Goal: Transaction & Acquisition: Book appointment/travel/reservation

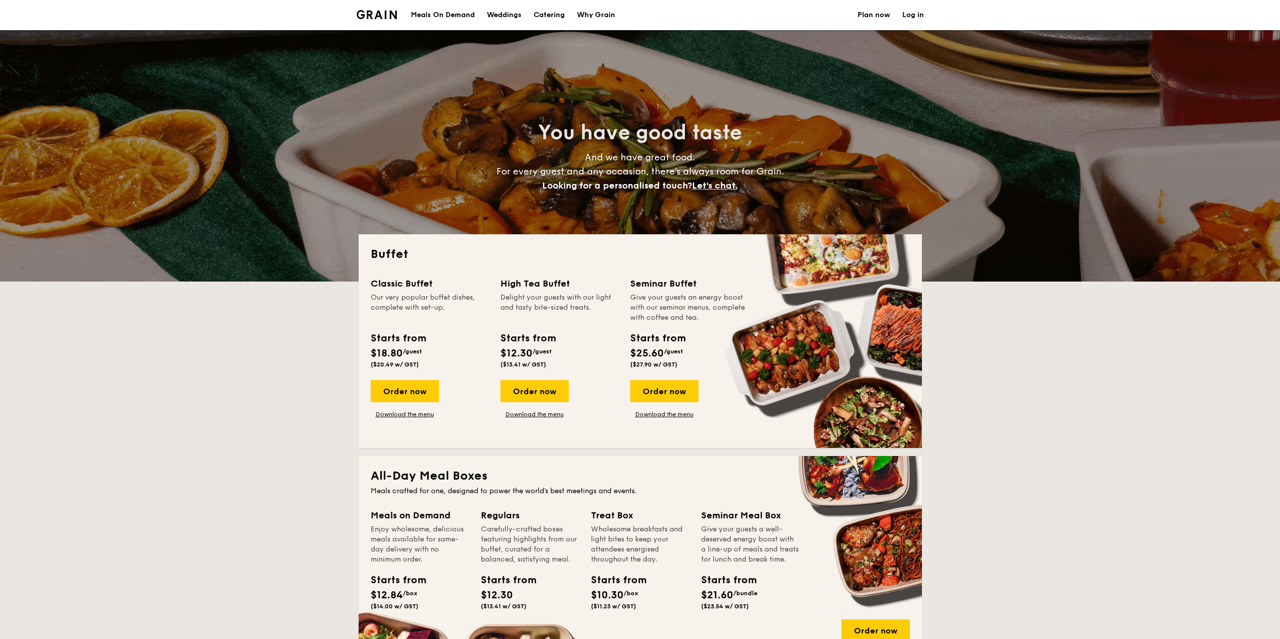
select select
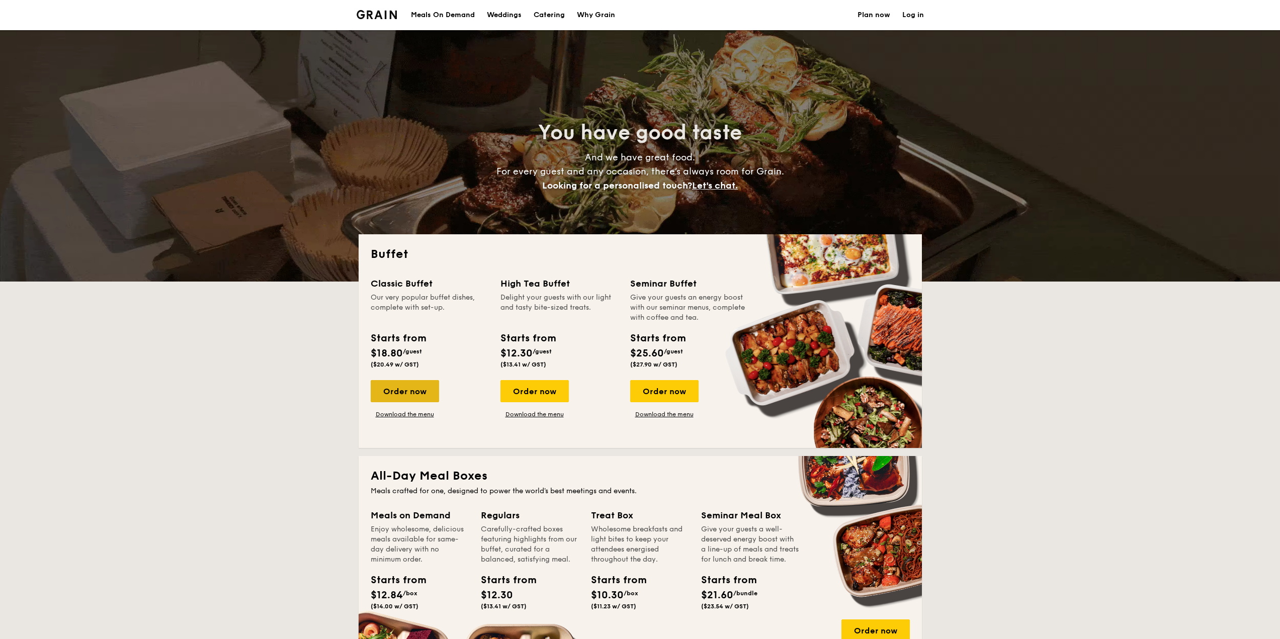
click at [420, 394] on div "Order now" at bounding box center [405, 391] width 68 height 22
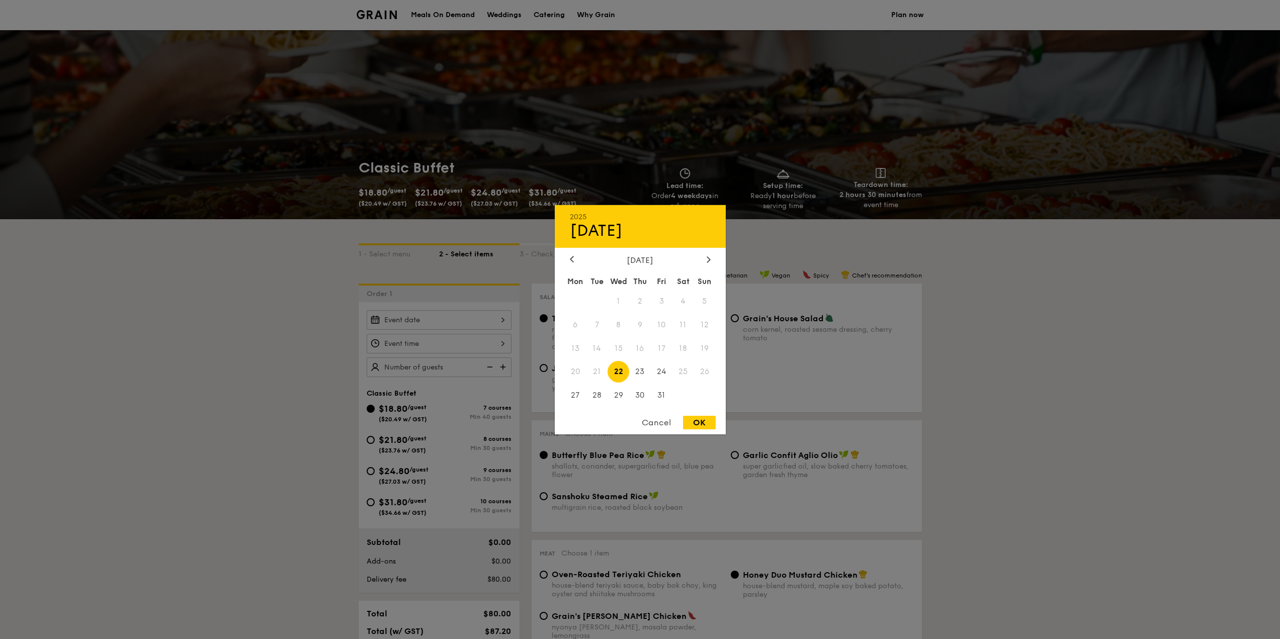
click at [485, 317] on div "2025 Oct [DATE] Tue Wed Thu Fri Sat Sun 1 2 3 4 5 6 7 8 9 10 11 12 13 14 15 16 …" at bounding box center [439, 320] width 145 height 20
click at [706, 259] on div at bounding box center [708, 260] width 9 height 10
click at [666, 377] on span "21" at bounding box center [662, 372] width 22 height 22
click at [473, 368] on div at bounding box center [640, 319] width 1280 height 639
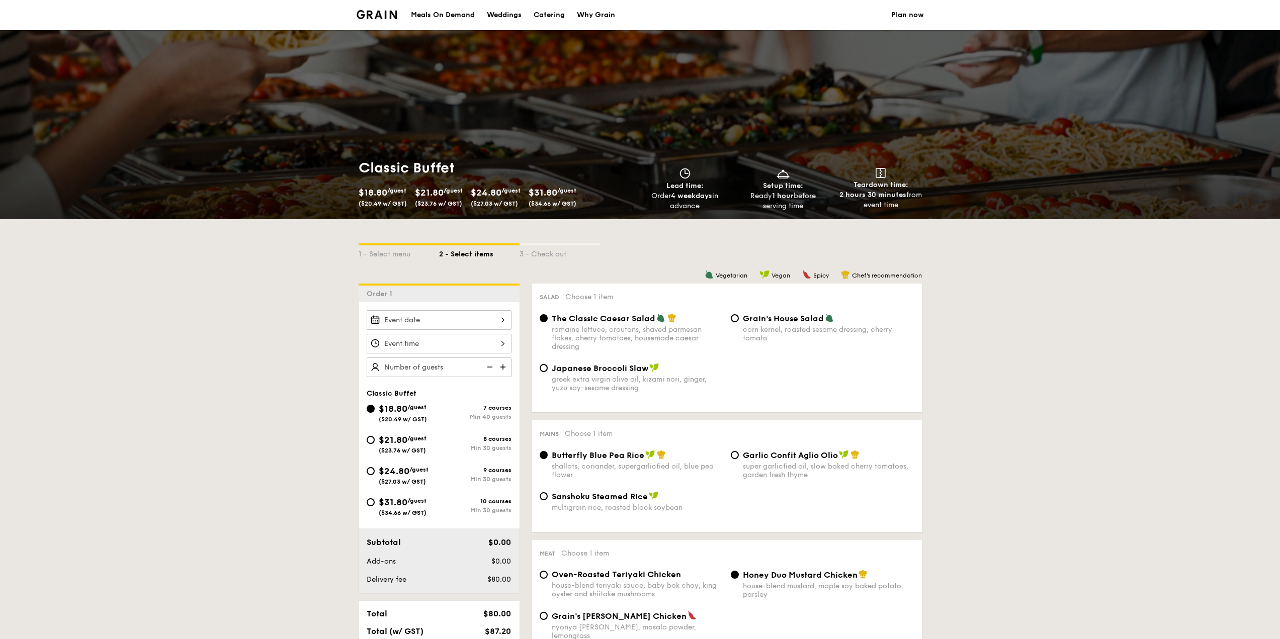
click at [497, 345] on div at bounding box center [439, 344] width 145 height 20
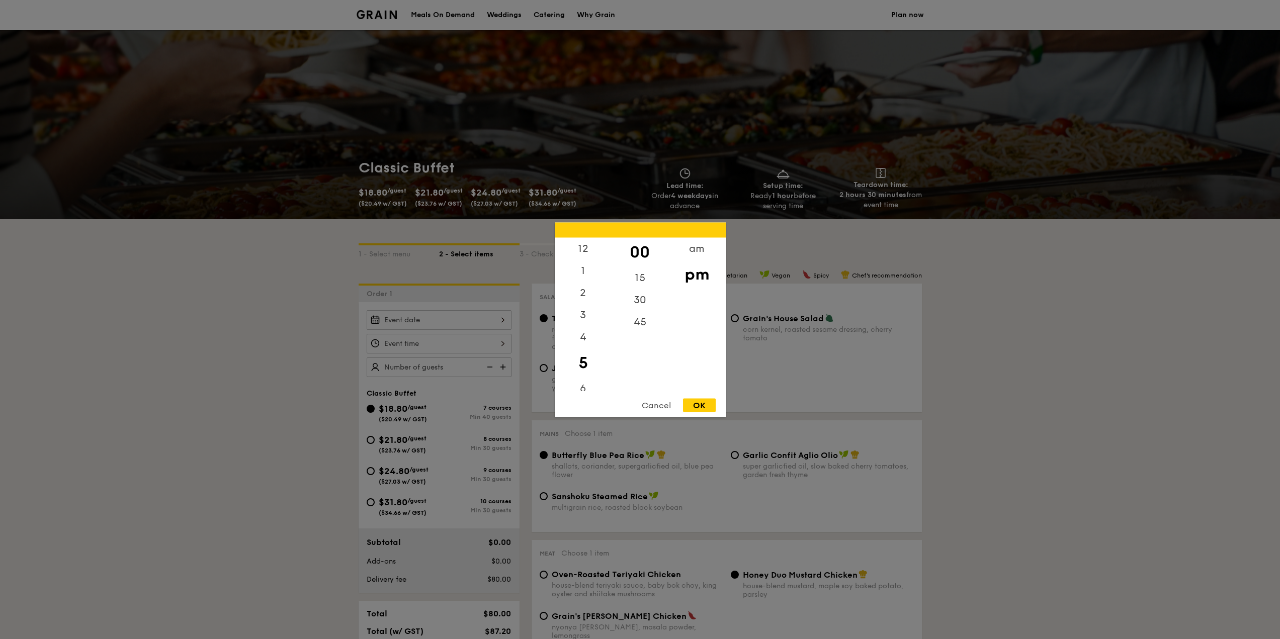
click at [492, 324] on div at bounding box center [640, 319] width 1280 height 639
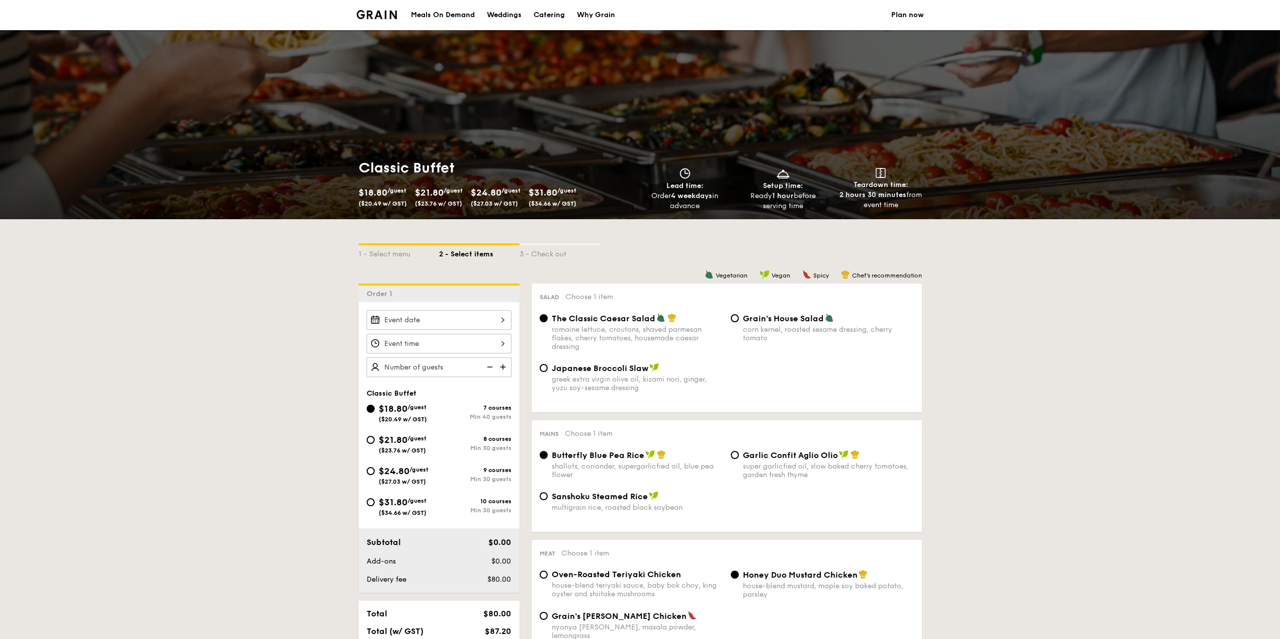
click at [492, 324] on div at bounding box center [640, 319] width 1280 height 639
click at [481, 324] on div at bounding box center [439, 320] width 145 height 20
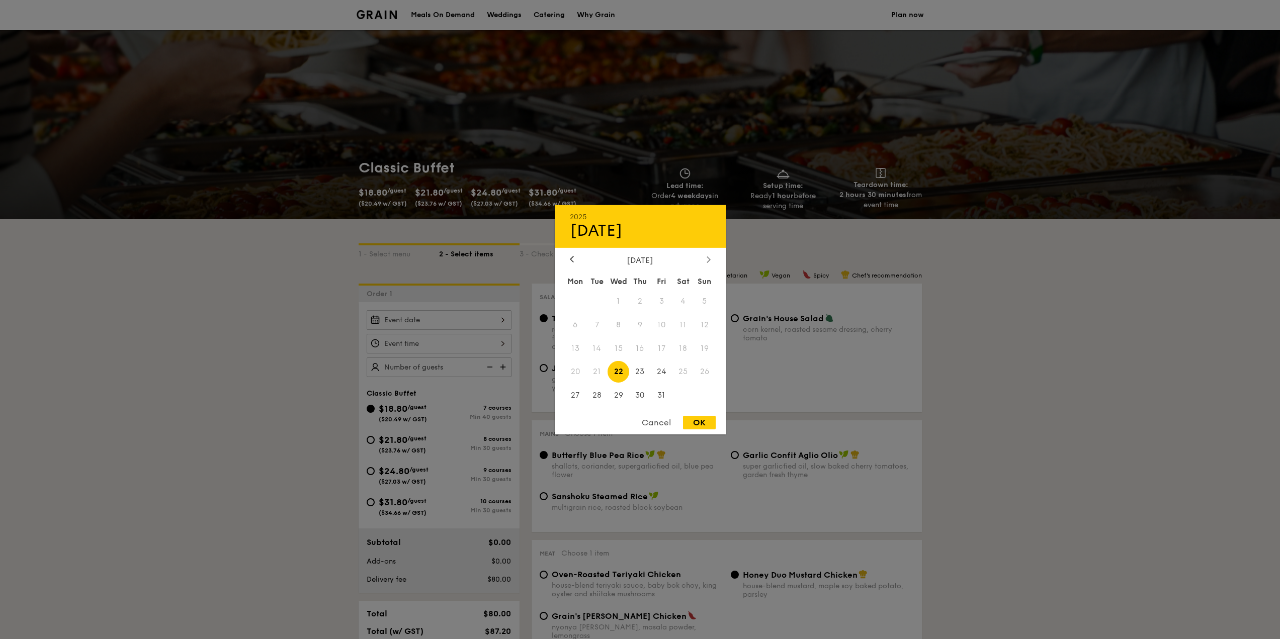
click at [708, 259] on icon at bounding box center [709, 259] width 4 height 7
click at [659, 374] on span "21" at bounding box center [662, 372] width 22 height 22
click at [698, 429] on div "OK" at bounding box center [699, 423] width 33 height 14
type input "[DATE]"
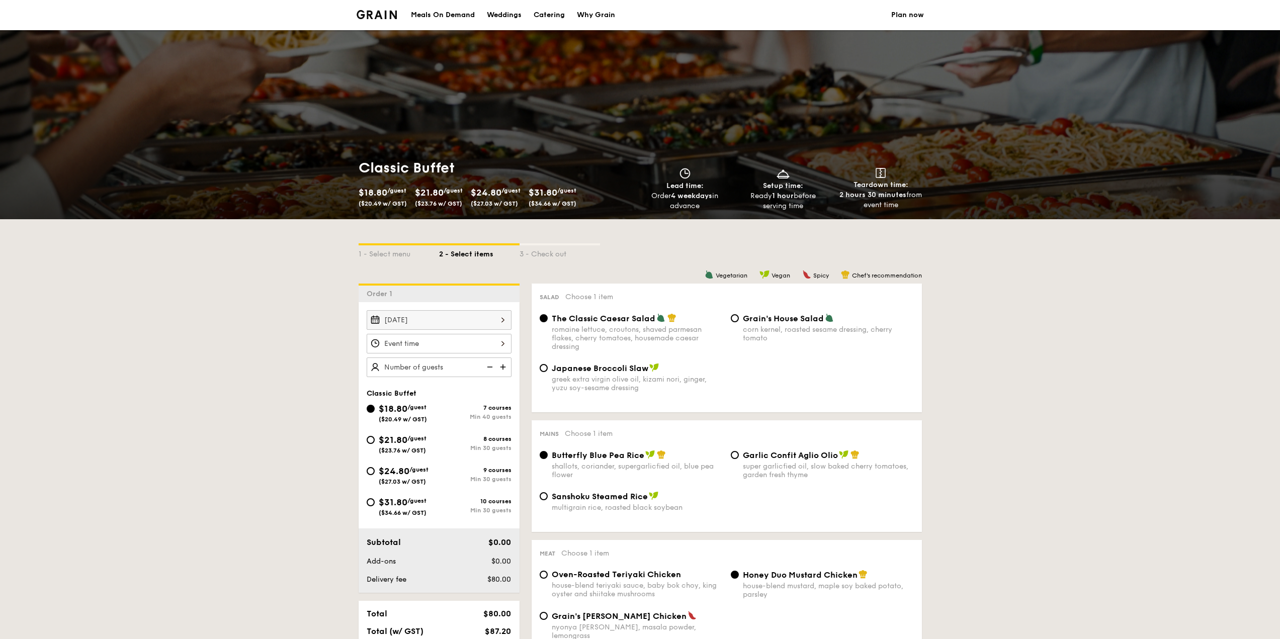
click at [467, 345] on div at bounding box center [439, 344] width 145 height 20
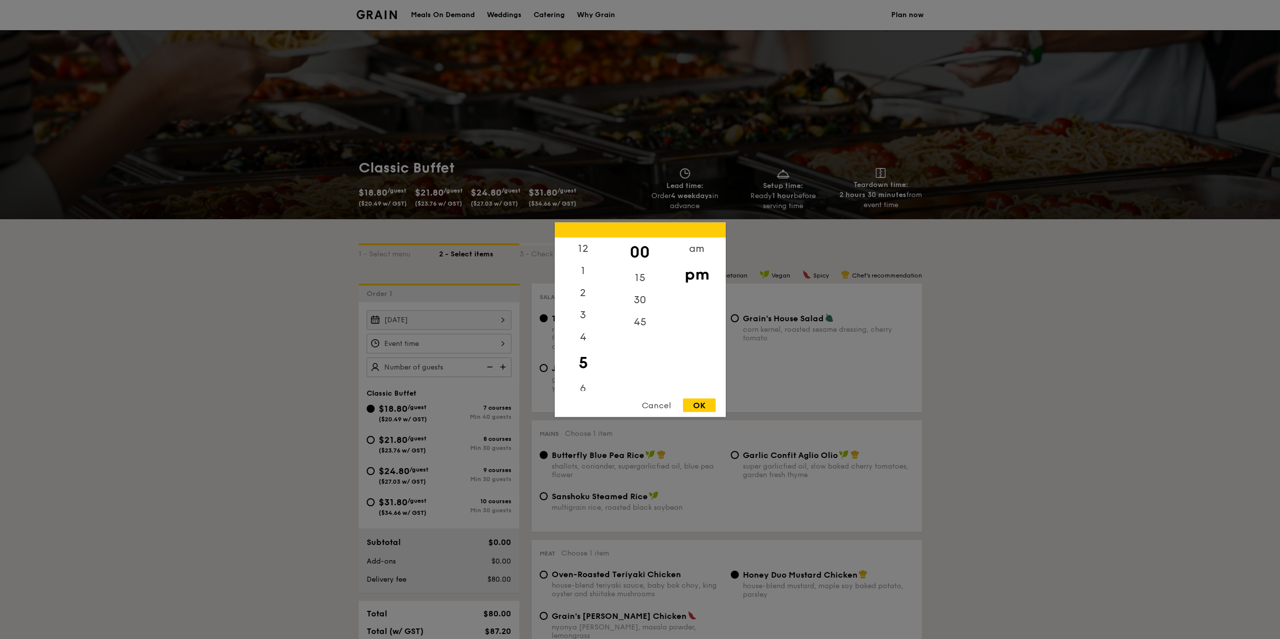
drag, startPoint x: 588, startPoint y: 376, endPoint x: 594, endPoint y: 350, distance: 26.2
click at [594, 350] on div "5" at bounding box center [583, 362] width 57 height 29
click at [584, 381] on div "6" at bounding box center [583, 391] width 57 height 29
click at [578, 292] on div "7" at bounding box center [583, 294] width 57 height 29
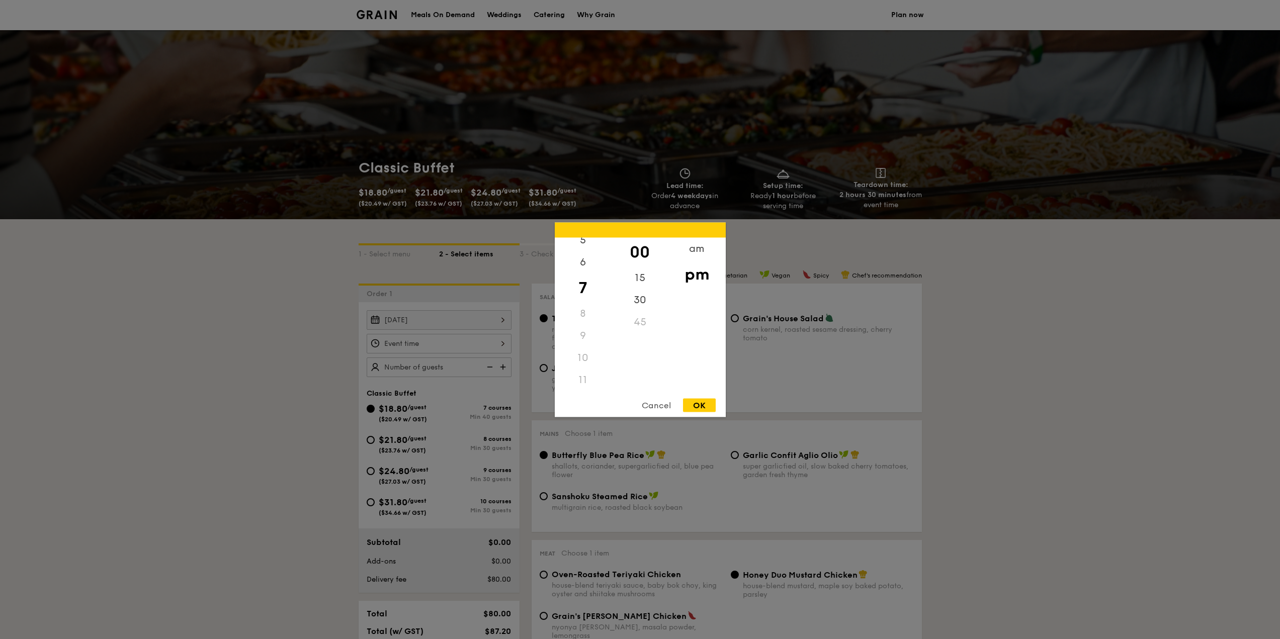
click at [694, 401] on div "OK" at bounding box center [699, 405] width 33 height 14
type input "7:00PM"
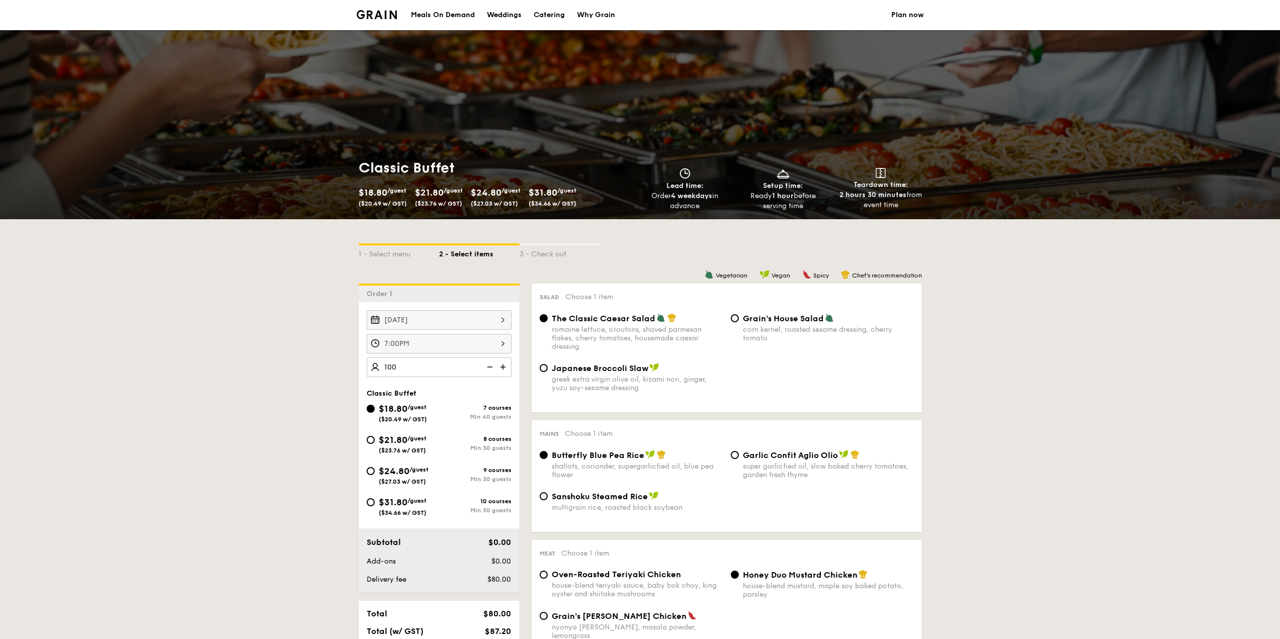
type input "100 guests"
click at [445, 477] on div "Min 30 guests" at bounding box center [475, 479] width 72 height 7
click at [375, 475] on input "$24.80 /guest ($27.03 w/ GST) 9 courses Min 30 guests" at bounding box center [371, 471] width 8 height 8
radio input "true"
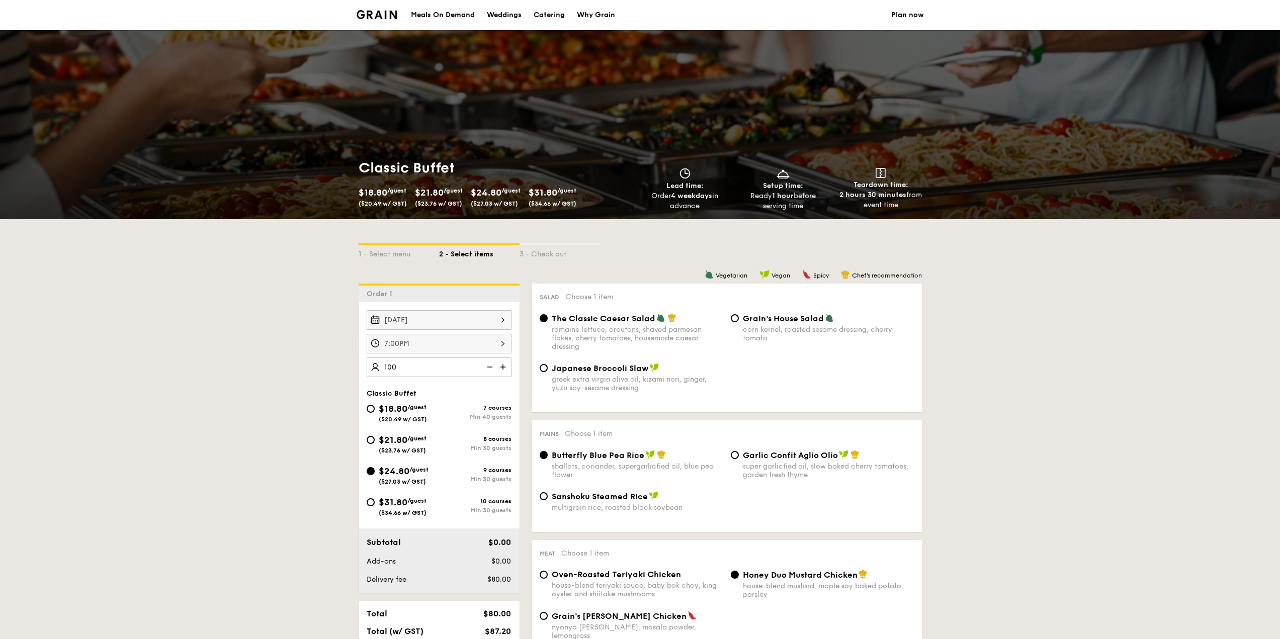
radio input "true"
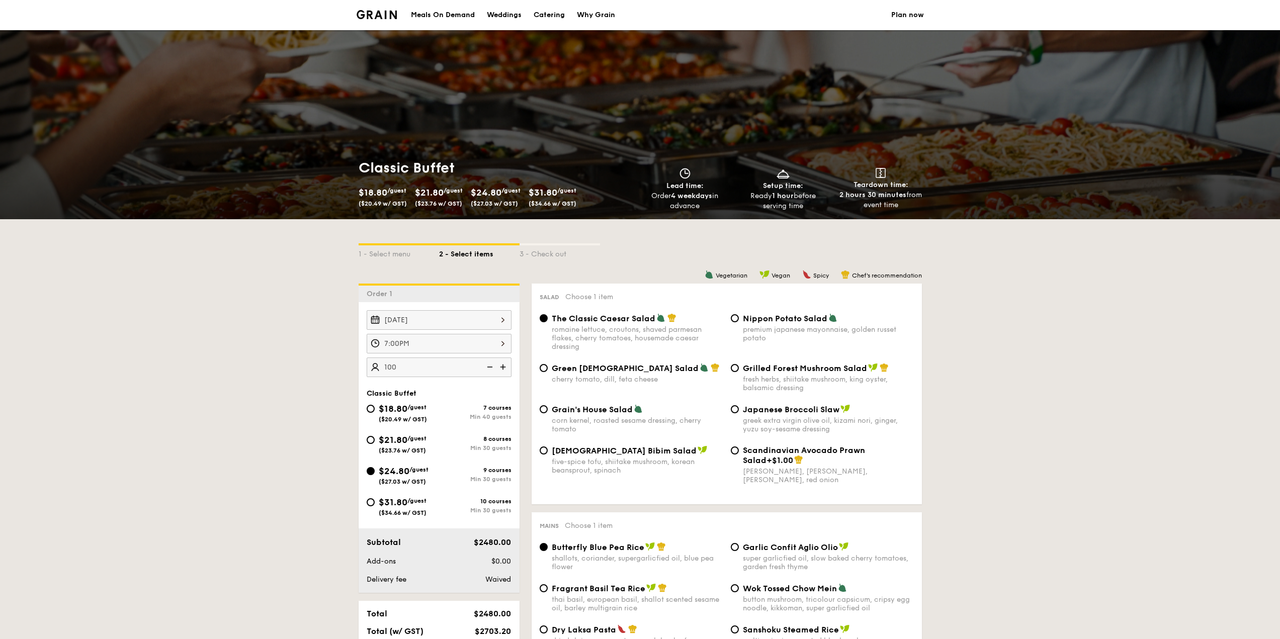
click at [434, 406] on div "$18.80 /guest ($20.49 w/ GST)" at bounding box center [403, 412] width 72 height 21
click at [375, 406] on input "$18.80 /guest ($20.49 w/ GST) 7 courses Min 40 guests" at bounding box center [371, 409] width 8 height 8
radio input "true"
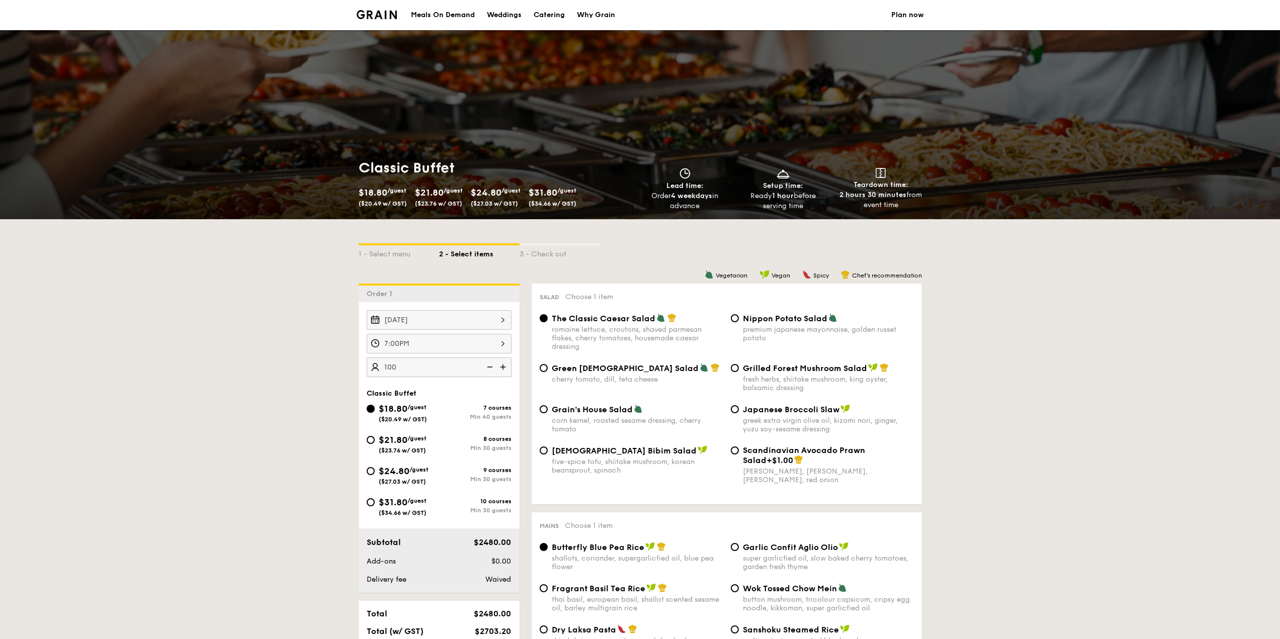
radio input "true"
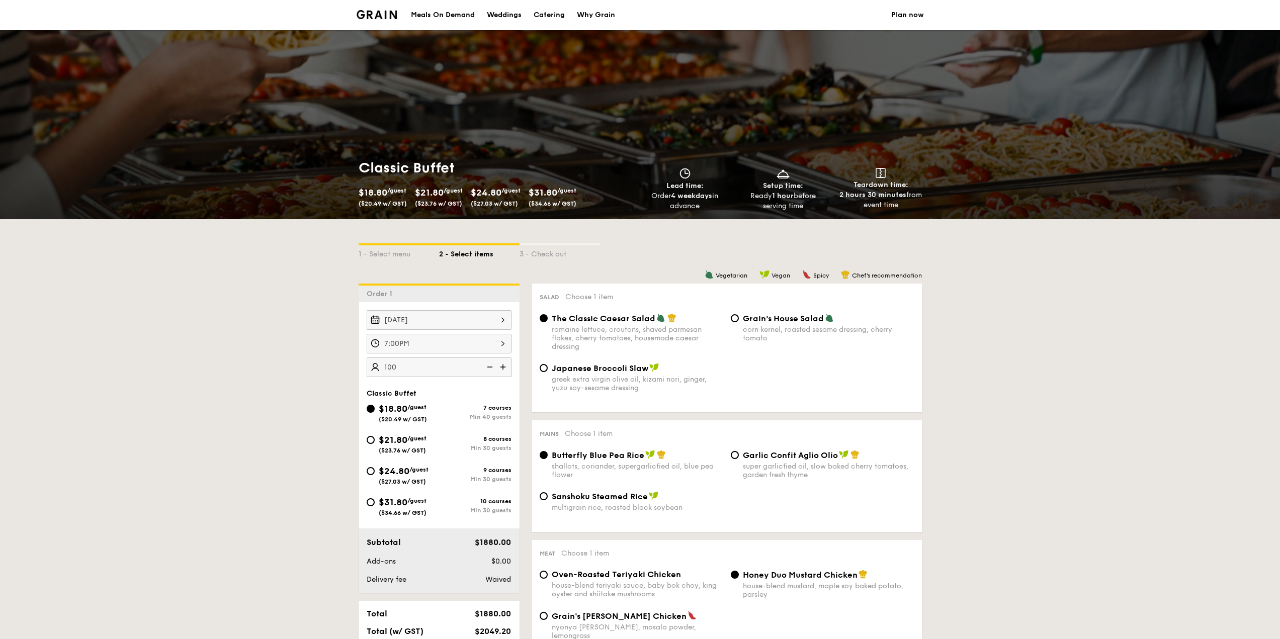
click at [441, 476] on div "Min 30 guests" at bounding box center [475, 479] width 72 height 7
click at [375, 475] on input "$24.80 /guest ($27.03 w/ GST) 9 courses Min 30 guests" at bounding box center [371, 471] width 8 height 8
radio input "true"
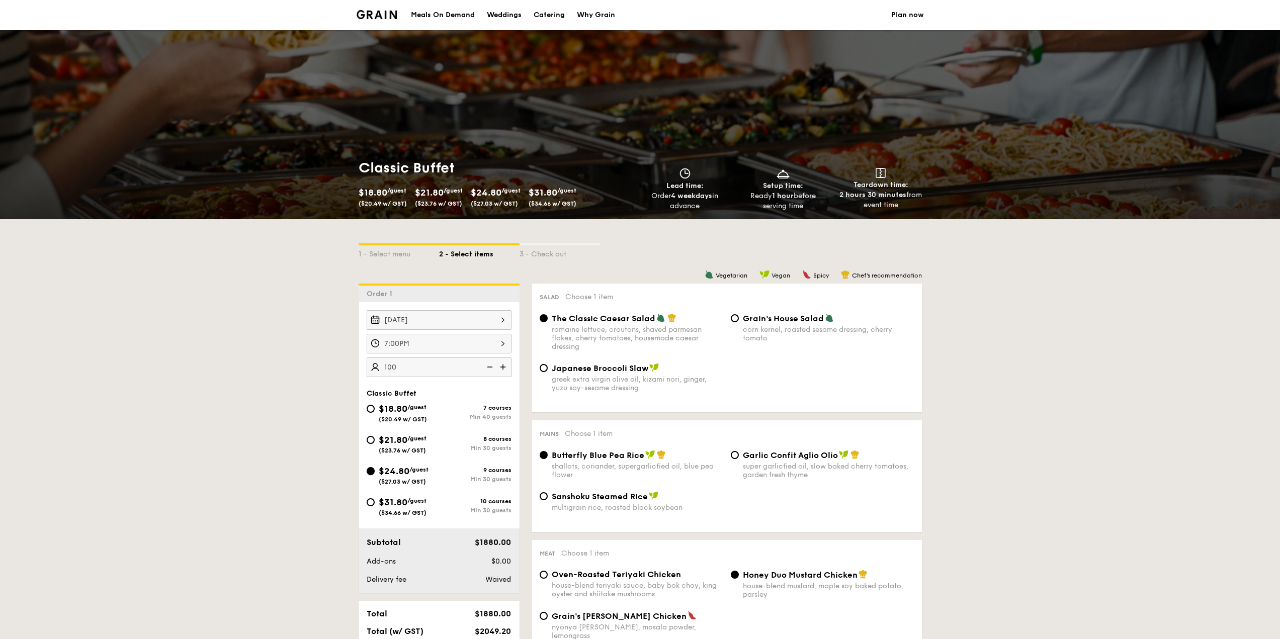
radio input "true"
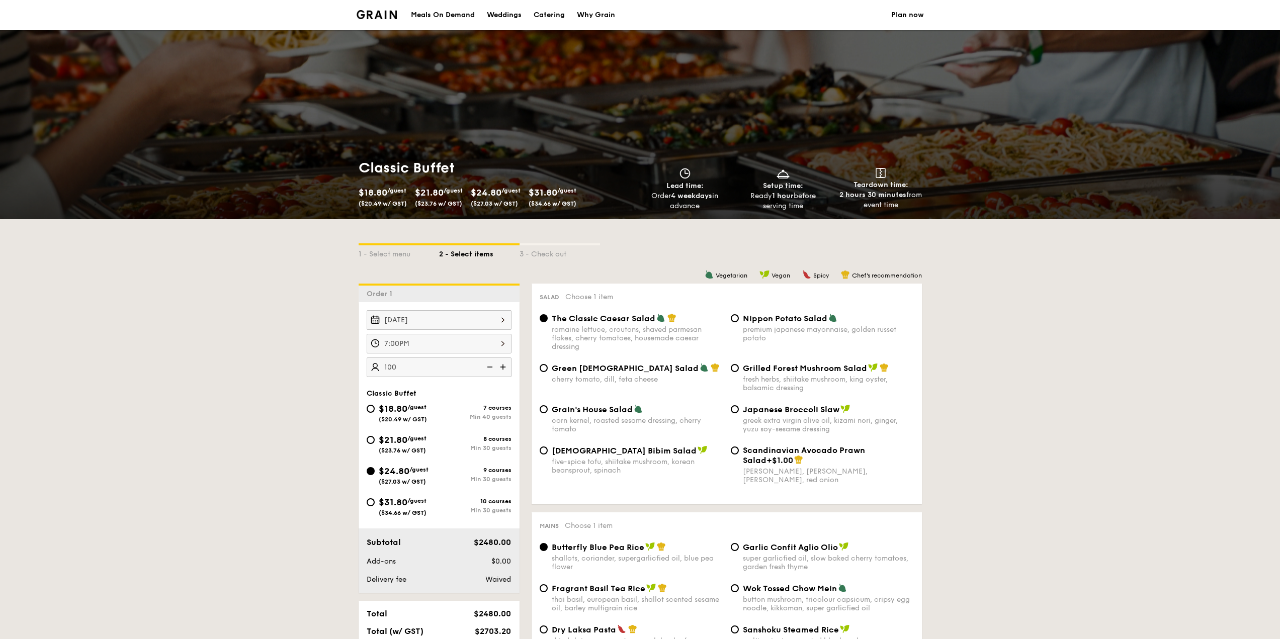
click at [857, 373] on span "Grilled Forest Mushroom Salad" at bounding box center [805, 369] width 124 height 10
click at [739, 372] on input "Grilled Forest Mushroom Salad fresh herbs, shiitake mushroom, king oyster, bals…" at bounding box center [735, 368] width 8 height 8
radio input "true"
click at [689, 457] on div "Korean Bibim Salad five-spice tofu, shiitake mushroom, korean beansprout, spina…" at bounding box center [637, 460] width 171 height 29
click at [548, 455] on input "Korean Bibim Salad five-spice tofu, shiitake mushroom, korean beansprout, spina…" at bounding box center [544, 451] width 8 height 8
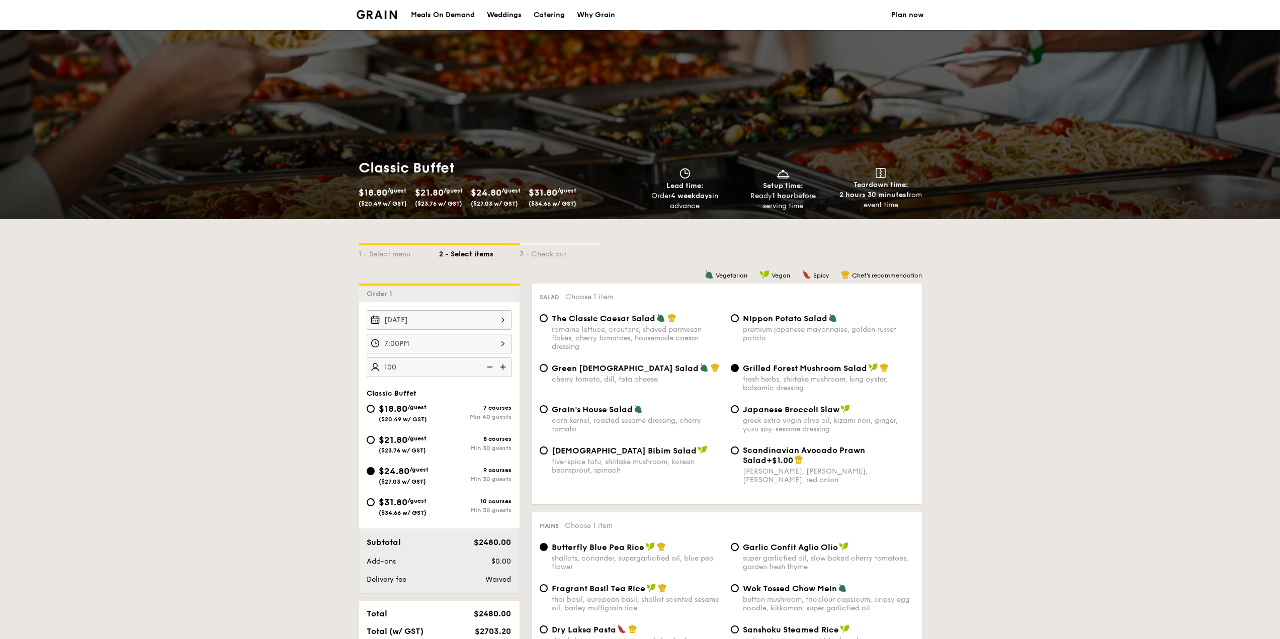
radio input "true"
click at [791, 375] on div "Grilled Forest Mushroom Salad fresh herbs, shiitake mushroom, king oyster, bals…" at bounding box center [828, 377] width 171 height 29
click at [739, 372] on input "Grilled Forest Mushroom Salad fresh herbs, shiitake mushroom, king oyster, bals…" at bounding box center [735, 368] width 8 height 8
radio input "true"
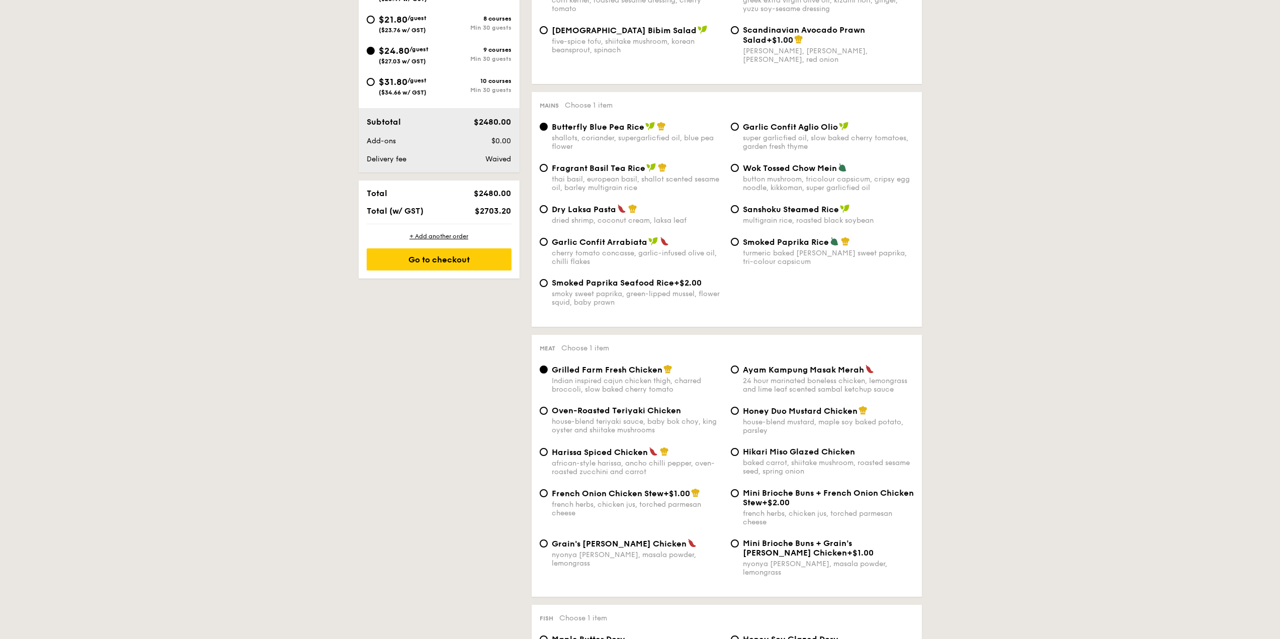
scroll to position [453, 0]
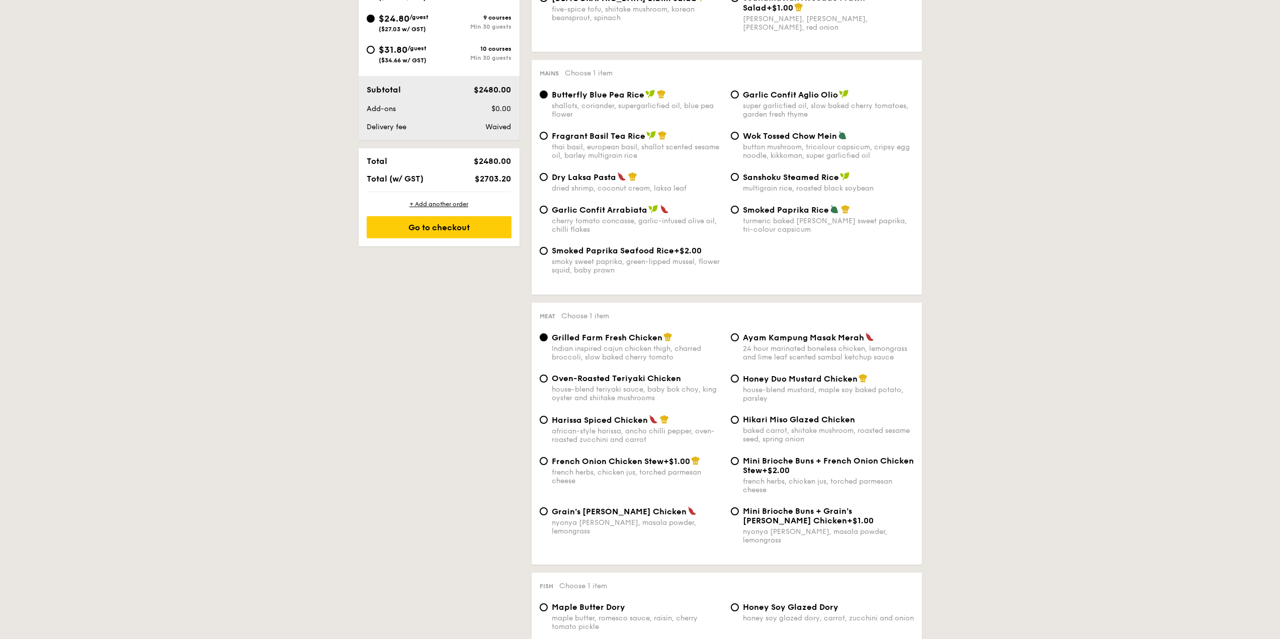
click at [835, 355] on div "24 hour marinated boneless chicken, lemongrass and lime leaf scented sambal ket…" at bounding box center [828, 353] width 171 height 17
click at [739, 342] on input "Ayam Kampung Masak Merah 24 hour marinated boneless chicken, lemongrass and lim…" at bounding box center [735, 338] width 8 height 8
radio input "true"
click at [686, 349] on div "Indian inspired cajun chicken thigh, charred broccoli, slow baked cherry tomato" at bounding box center [637, 353] width 171 height 17
click at [548, 342] on input "Grilled Farm Fresh Chicken Indian inspired cajun chicken thigh, charred broccol…" at bounding box center [544, 338] width 8 height 8
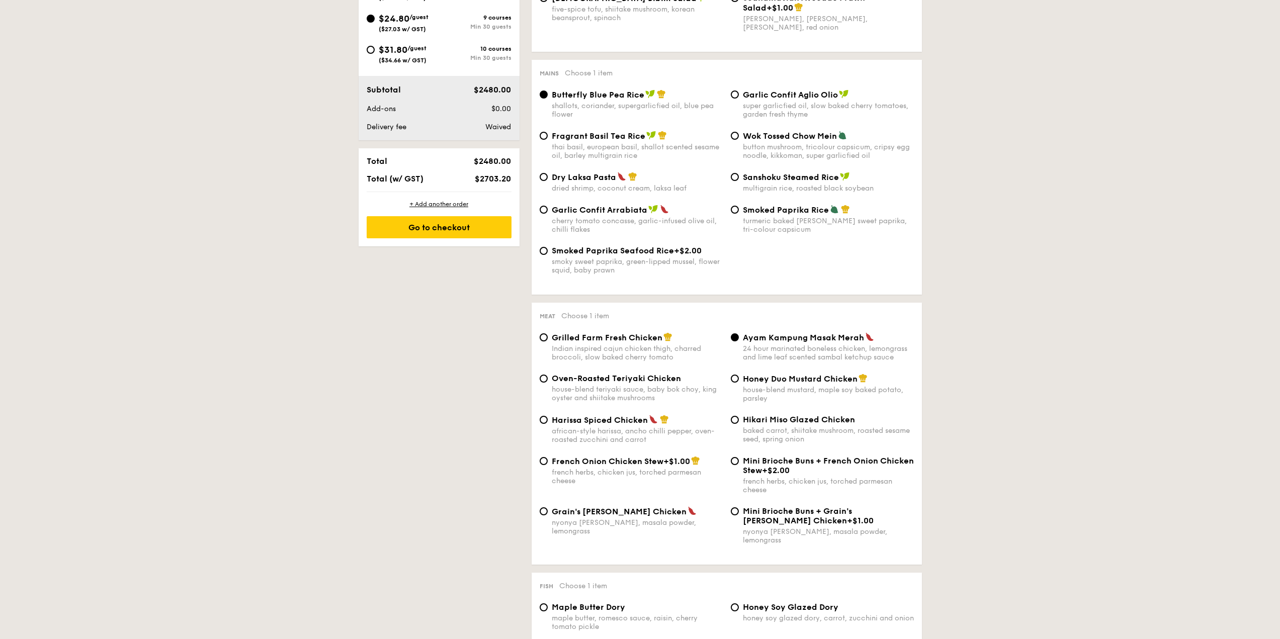
radio input "true"
click at [739, 347] on div "Ayam Kampung Masak Merah 24 hour marinated boneless chicken, lemongrass and lim…" at bounding box center [822, 347] width 191 height 29
click at [750, 344] on div "Ayam Kampung Masak Merah 24 hour marinated boneless chicken, lemongrass and lim…" at bounding box center [828, 347] width 171 height 29
click at [739, 342] on input "Ayam Kampung Masak Merah 24 hour marinated boneless chicken, lemongrass and lim…" at bounding box center [735, 338] width 8 height 8
radio input "true"
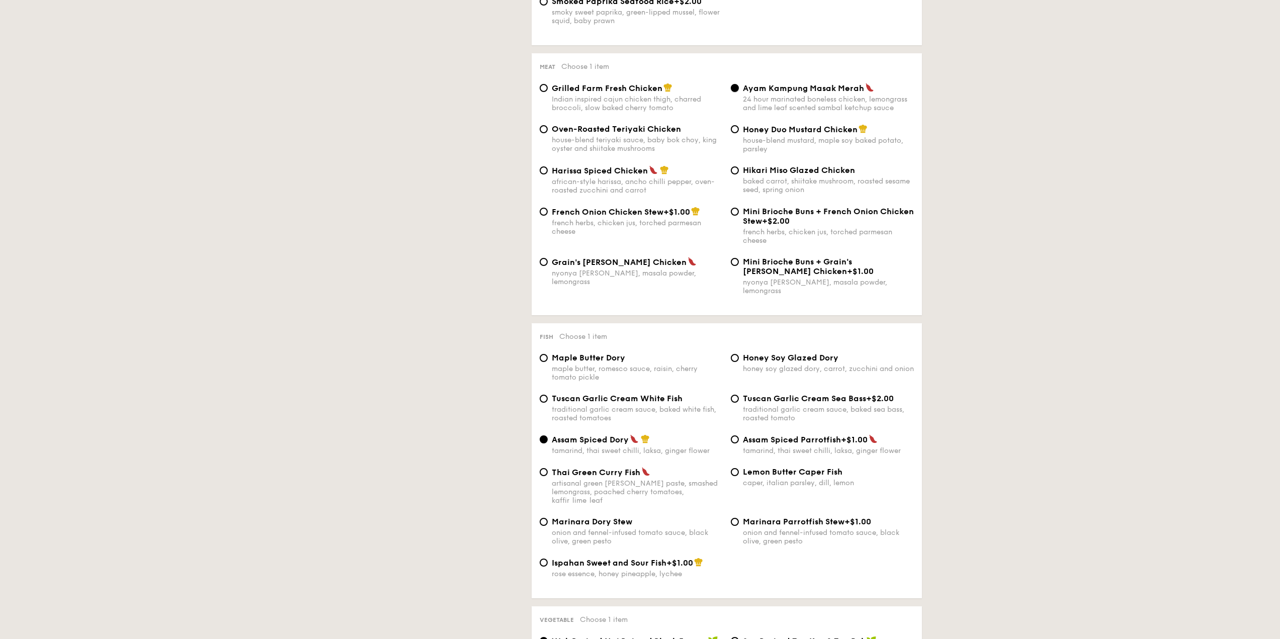
scroll to position [704, 0]
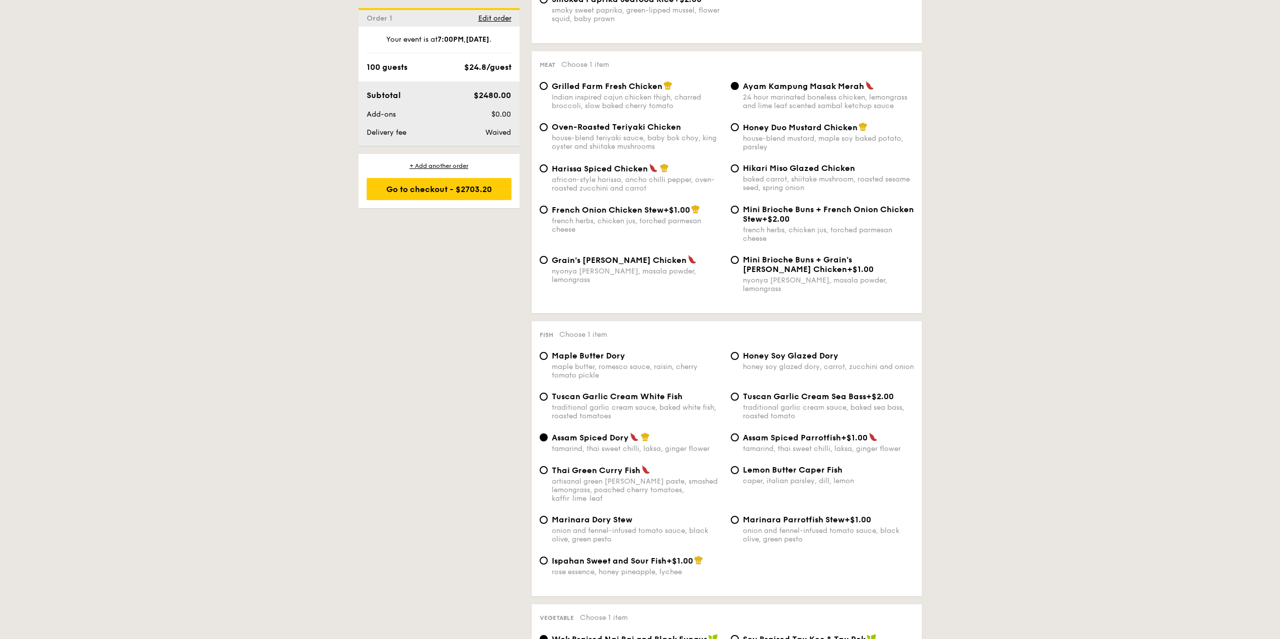
click at [689, 392] on div "Tuscan Garlic Cream White Fish" at bounding box center [637, 397] width 171 height 10
click at [548, 393] on input "Tuscan Garlic Cream White Fish traditional garlic cream sauce, baked white fish…" at bounding box center [544, 397] width 8 height 8
radio input "true"
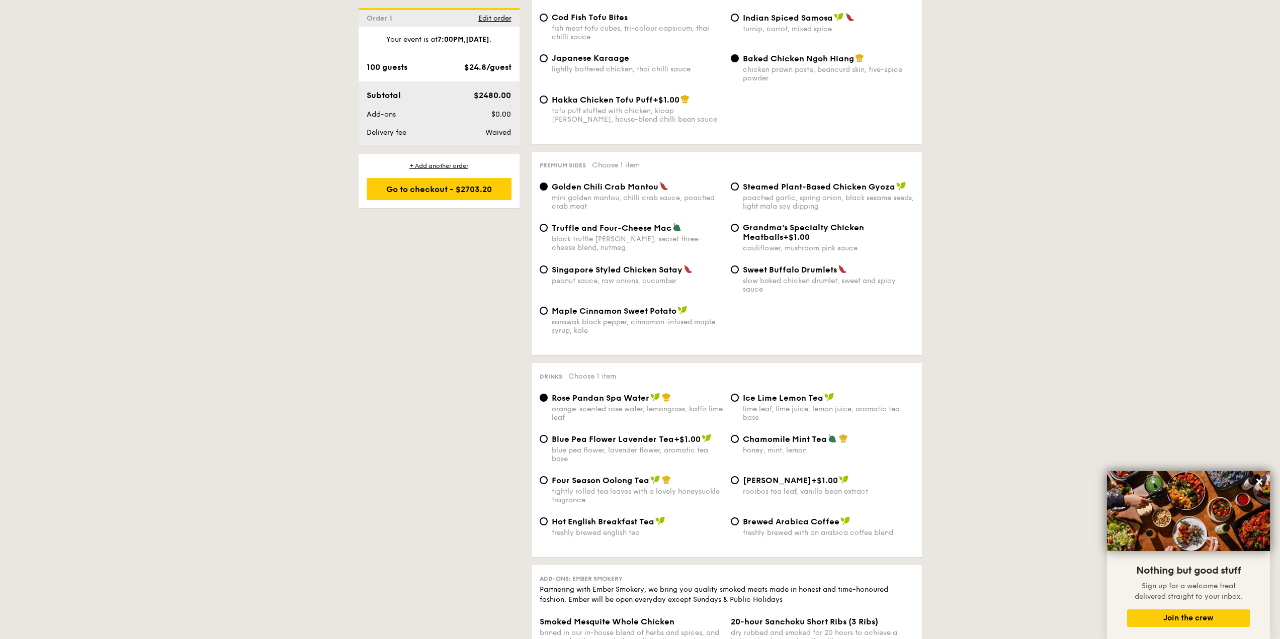
scroll to position [1811, 0]
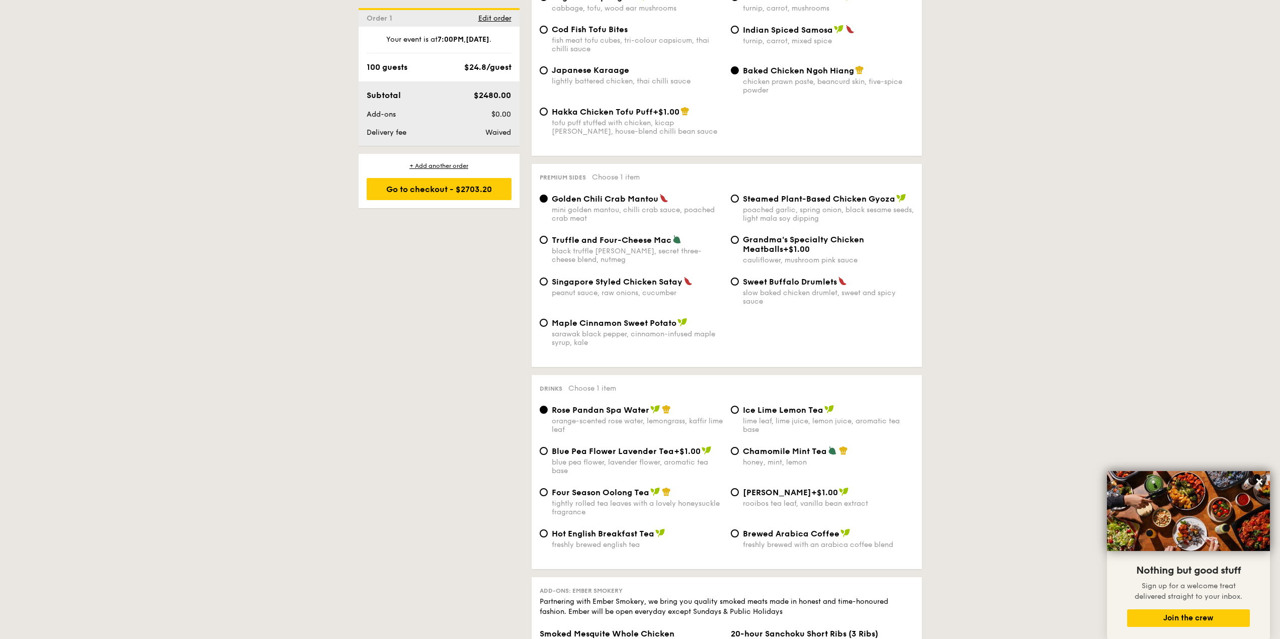
click at [691, 235] on div "Truffle and Four-Cheese Mac" at bounding box center [637, 240] width 171 height 10
click at [548, 236] on input "Truffle and Four-Cheese Mac black truffle [PERSON_NAME], secret three-cheese bl…" at bounding box center [544, 240] width 8 height 8
radio input "true"
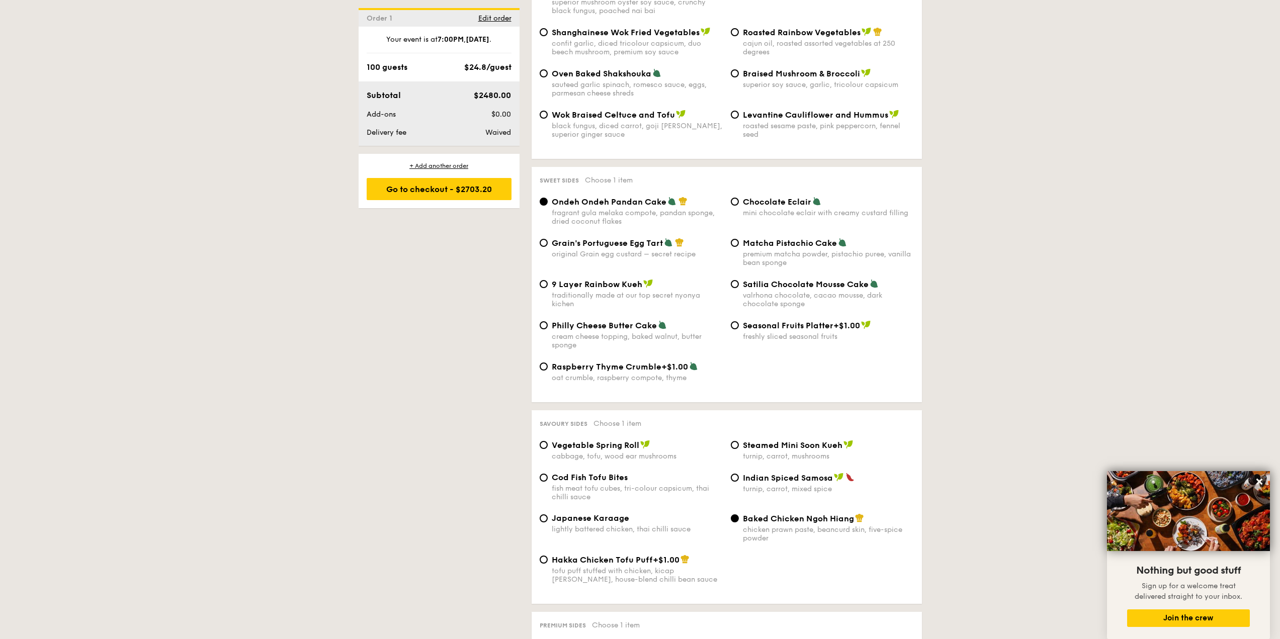
scroll to position [1358, 0]
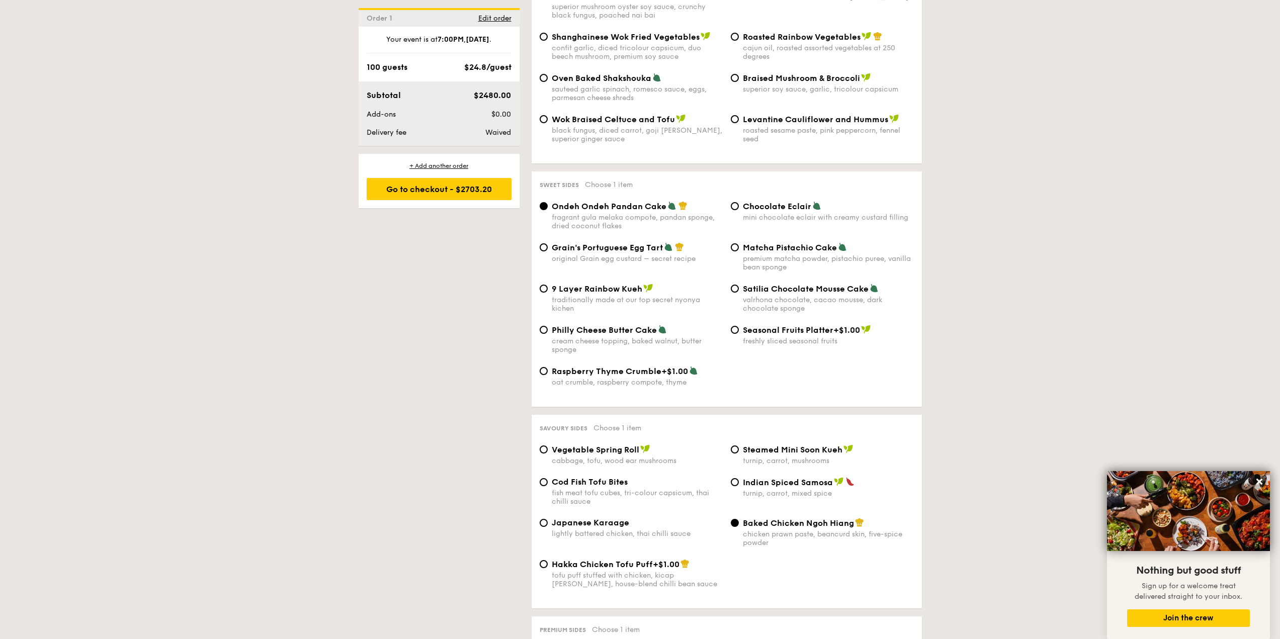
click at [814, 489] on div "turnip, carrot, mixed spice" at bounding box center [828, 493] width 171 height 9
click at [739, 478] on input "Indian Spiced Samosa turnip, carrot, mixed spice" at bounding box center [735, 482] width 8 height 8
radio input "true"
click at [649, 457] on div "cabbage, tofu, wood ear mushrooms" at bounding box center [637, 461] width 171 height 9
click at [548, 448] on input "Vegetable Spring Roll cabbage, tofu, wood ear mushrooms" at bounding box center [544, 450] width 8 height 8
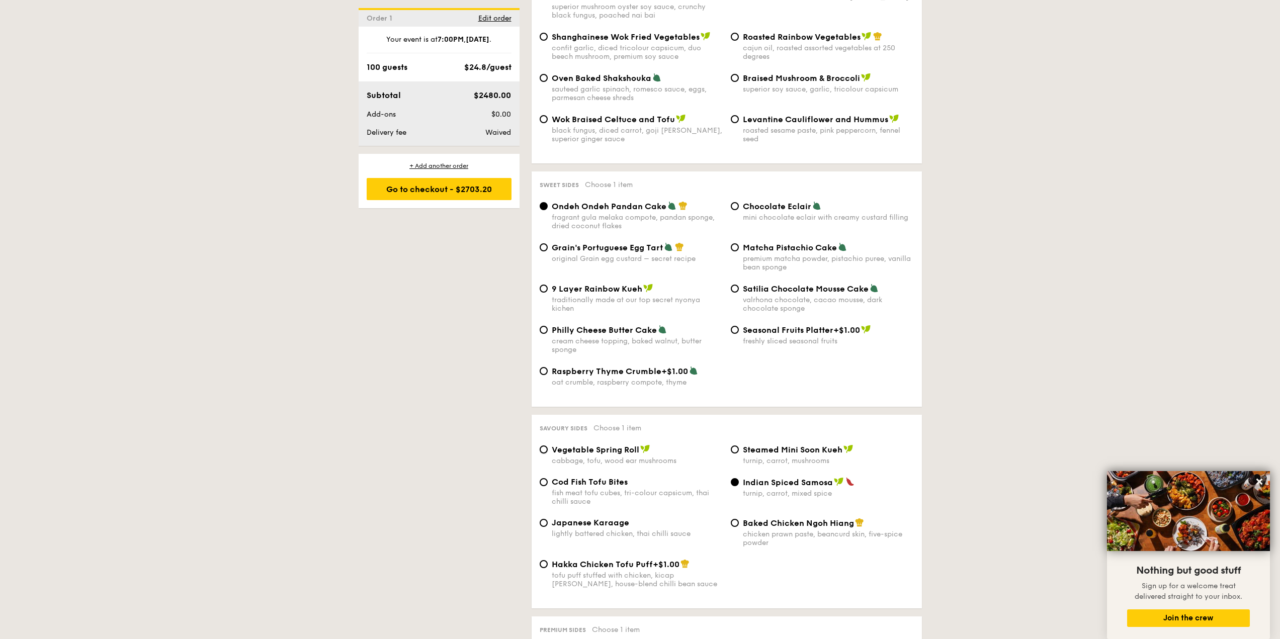
radio input "true"
click at [820, 489] on div "turnip, carrot, mixed spice" at bounding box center [828, 493] width 171 height 9
click at [739, 478] on input "Indian Spiced Samosa turnip, carrot, mixed spice" at bounding box center [735, 482] width 8 height 8
radio input "true"
click at [659, 457] on div "cabbage, tofu, wood ear mushrooms" at bounding box center [637, 461] width 171 height 9
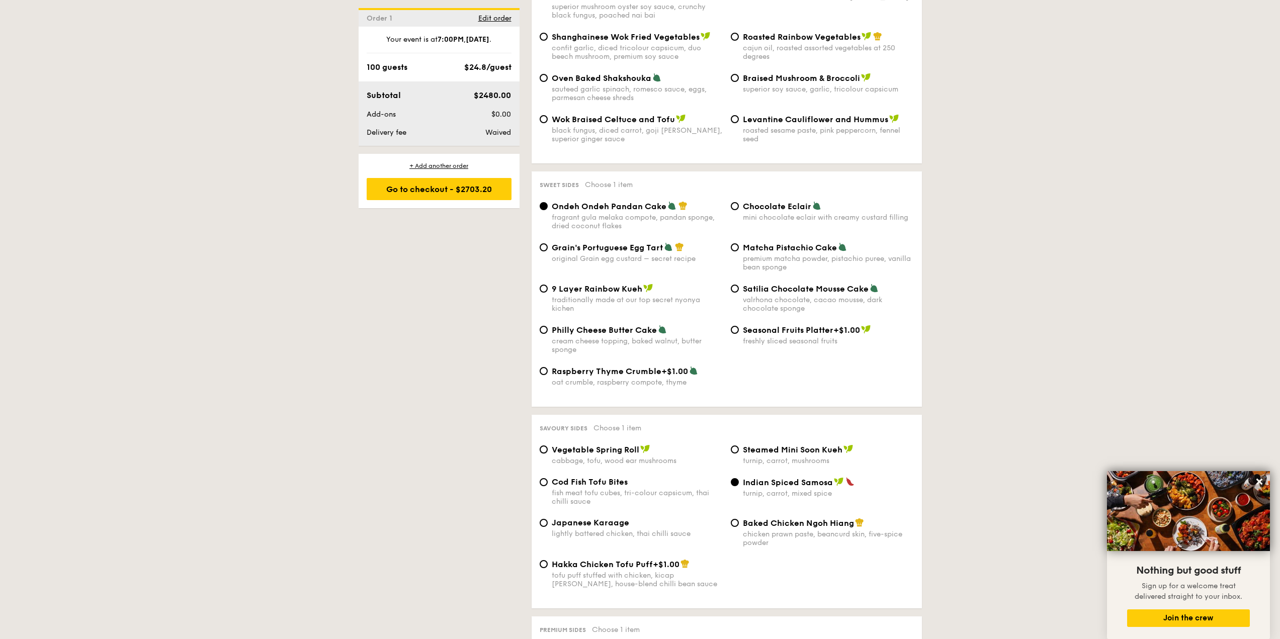
click at [548, 446] on input "Vegetable Spring Roll cabbage, tofu, wood ear mushrooms" at bounding box center [544, 450] width 8 height 8
radio input "true"
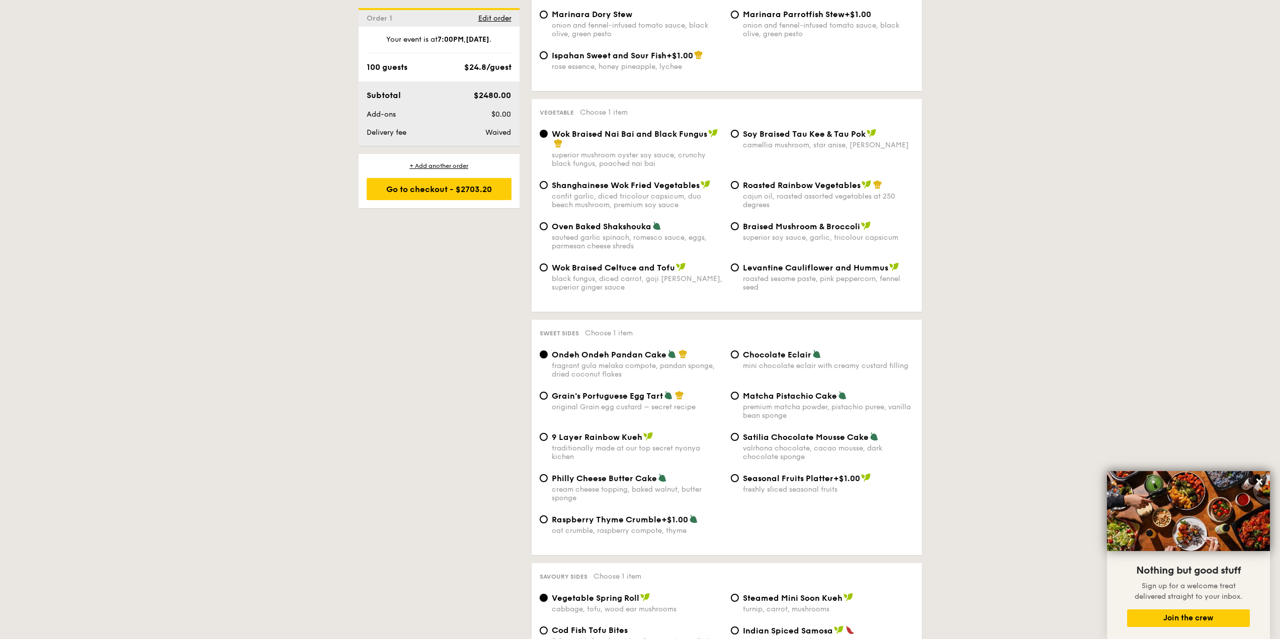
scroll to position [1207, 0]
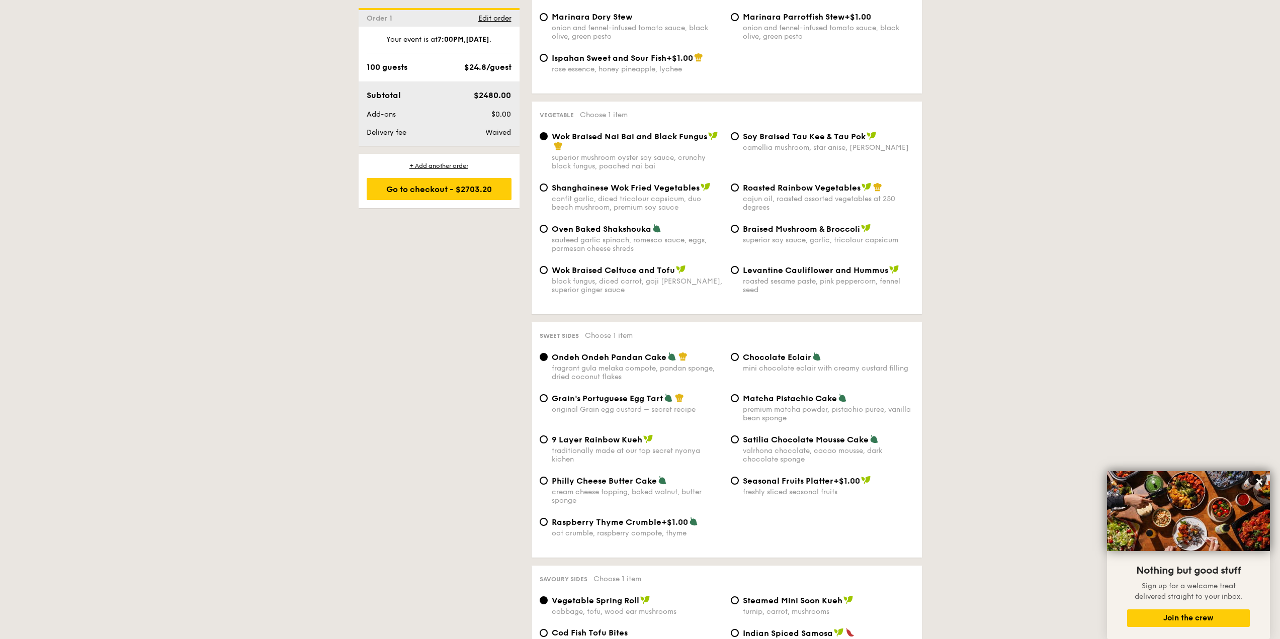
click at [763, 435] on span "Satilia Chocolate Mousse Cake" at bounding box center [806, 440] width 126 height 10
click at [739, 436] on input "Satilia Chocolate Mousse Cake valrhona chocolate, cacao mousse, dark chocolate …" at bounding box center [735, 440] width 8 height 8
radio input "true"
click at [851, 405] on div "premium matcha powder, pistachio puree, vanilla bean sponge" at bounding box center [828, 413] width 171 height 17
click at [739, 394] on input "Matcha Pistachio Cake premium matcha powder, pistachio puree, vanilla bean spon…" at bounding box center [735, 398] width 8 height 8
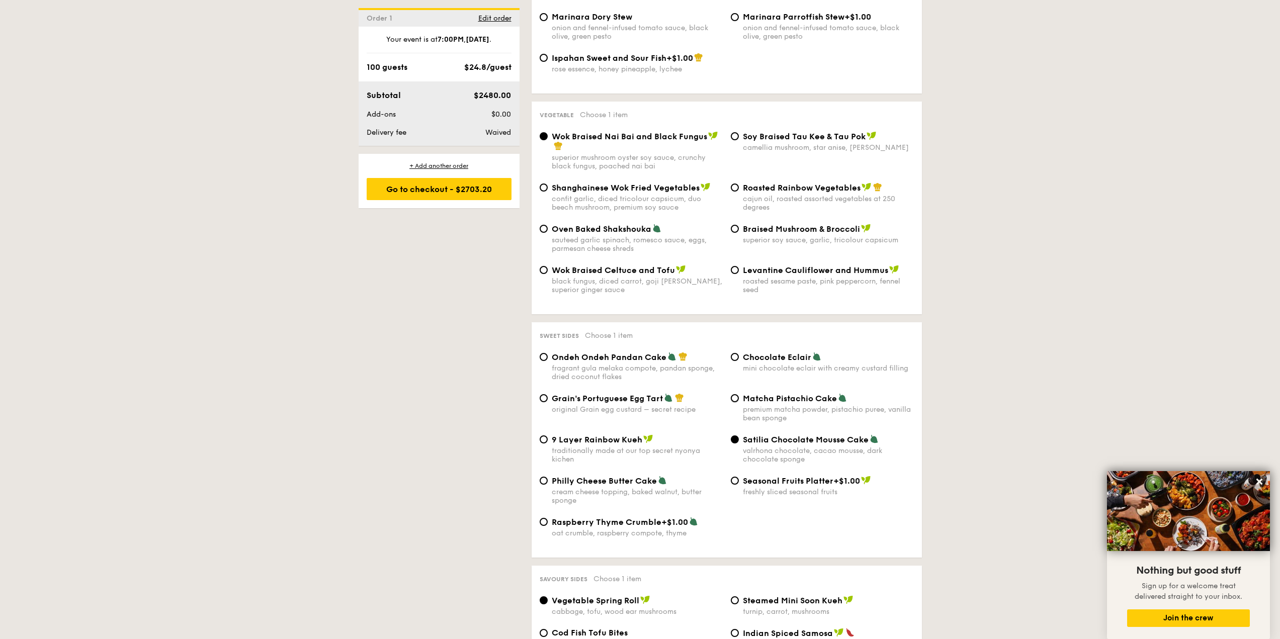
radio input "true"
click at [681, 405] on div "original Grain egg custard – secret recipe" at bounding box center [637, 409] width 171 height 9
click at [548, 394] on input "Grain's Portuguese Egg Tart original Grain egg custard – secret recipe" at bounding box center [544, 398] width 8 height 8
radio input "true"
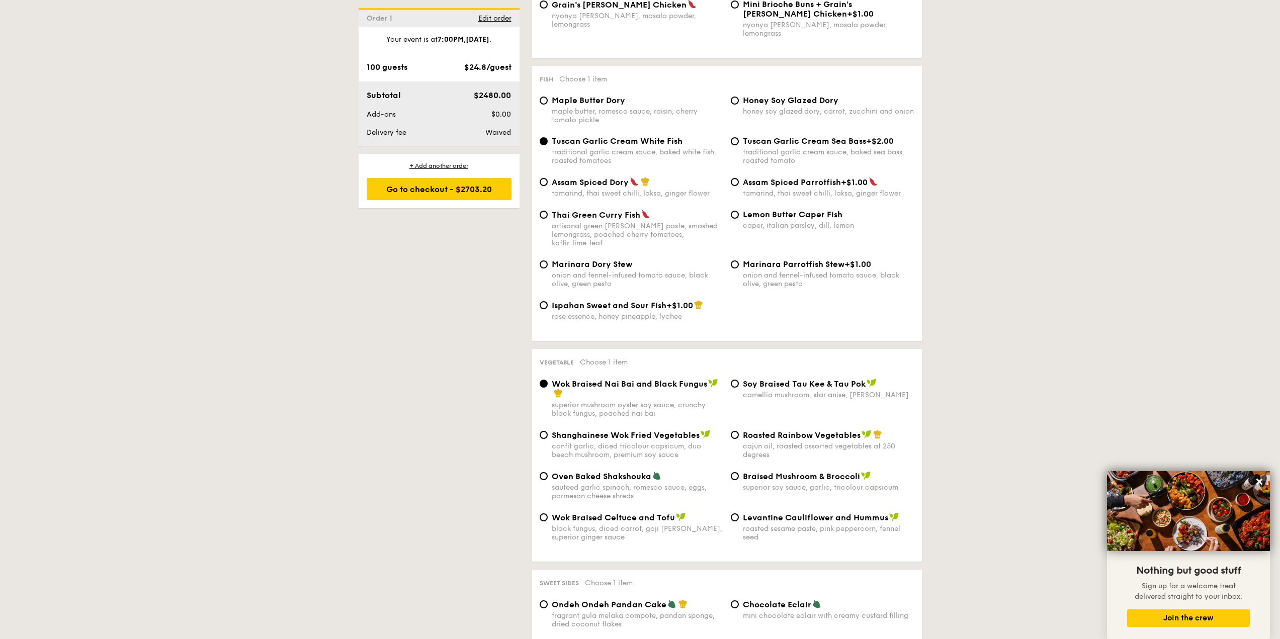
scroll to position [956, 0]
